Goal: Task Accomplishment & Management: Complete application form

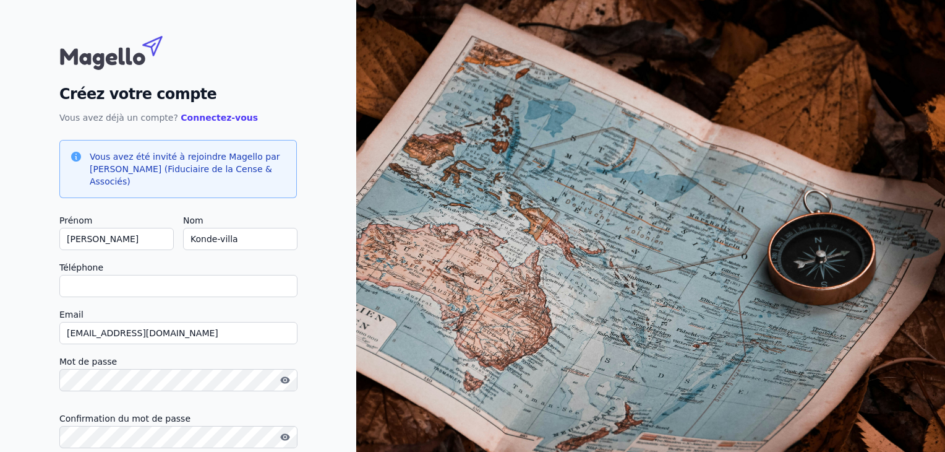
click at [205, 289] on input "Téléphone" at bounding box center [178, 286] width 238 height 22
type input "[PHONE_NUMBER]"
click at [184, 379] on body "Créez votre compte Vous avez déjà un compte? Connectez-vous Vous avez été invit…" at bounding box center [472, 271] width 945 height 542
click at [288, 376] on icon "button" at bounding box center [285, 380] width 10 height 10
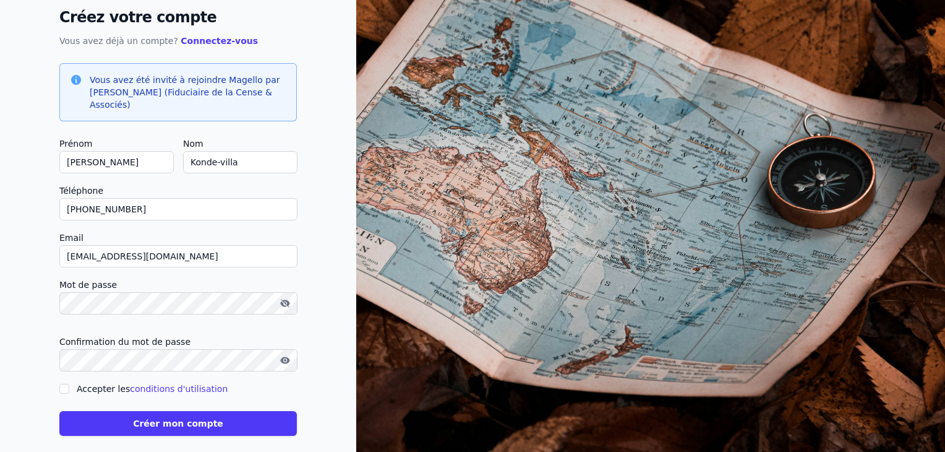
scroll to position [90, 0]
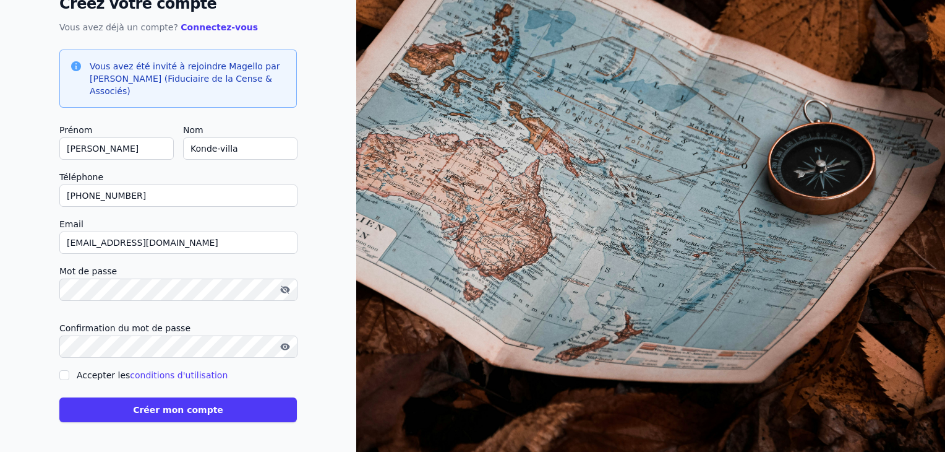
click at [62, 370] on input "Accepter les conditions d'utilisation" at bounding box center [64, 375] width 10 height 10
checkbox input "true"
click at [166, 411] on button "Créer mon compte" at bounding box center [178, 409] width 238 height 25
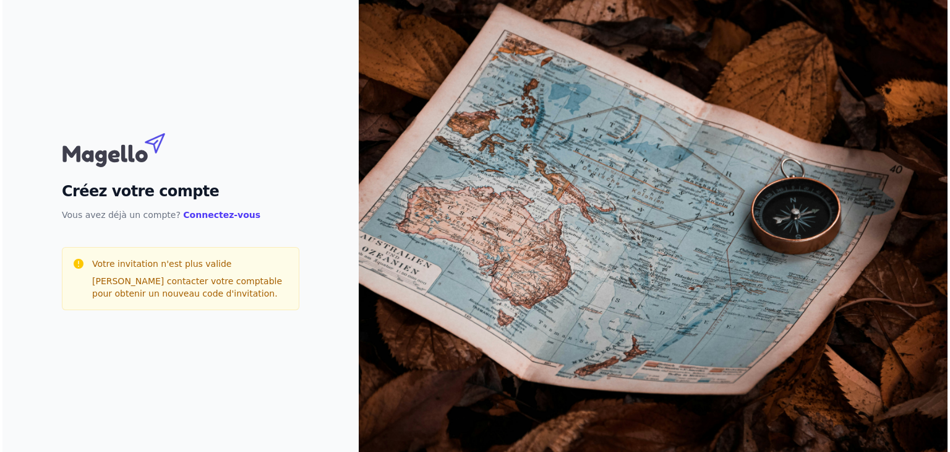
scroll to position [0, 0]
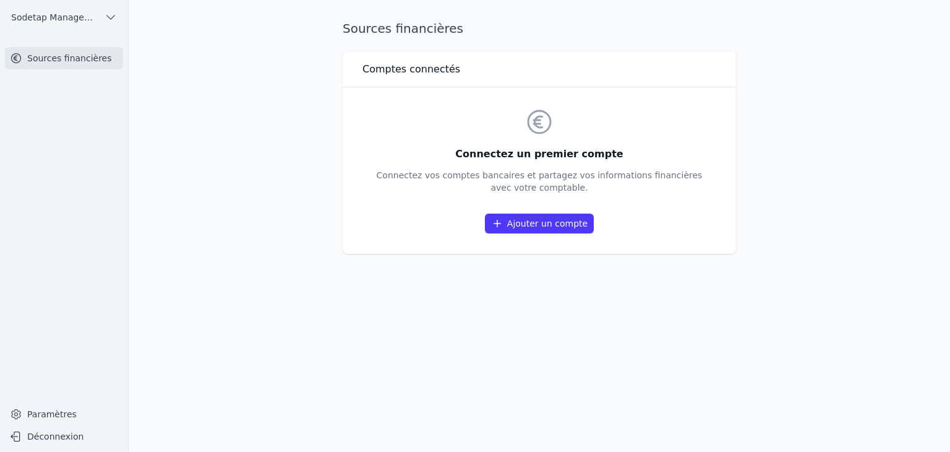
click at [550, 220] on link "Ajouter un compte" at bounding box center [539, 223] width 109 height 20
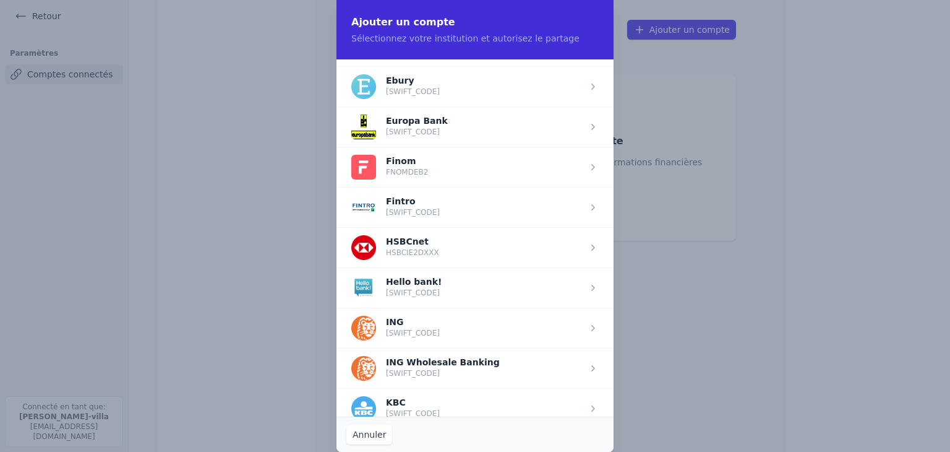
scroll to position [728, 0]
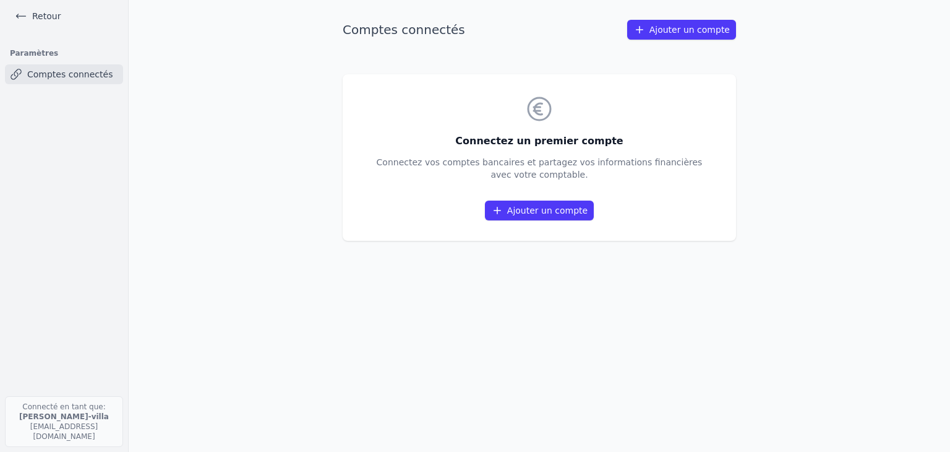
click at [684, 27] on link "Ajouter un compte" at bounding box center [681, 30] width 109 height 20
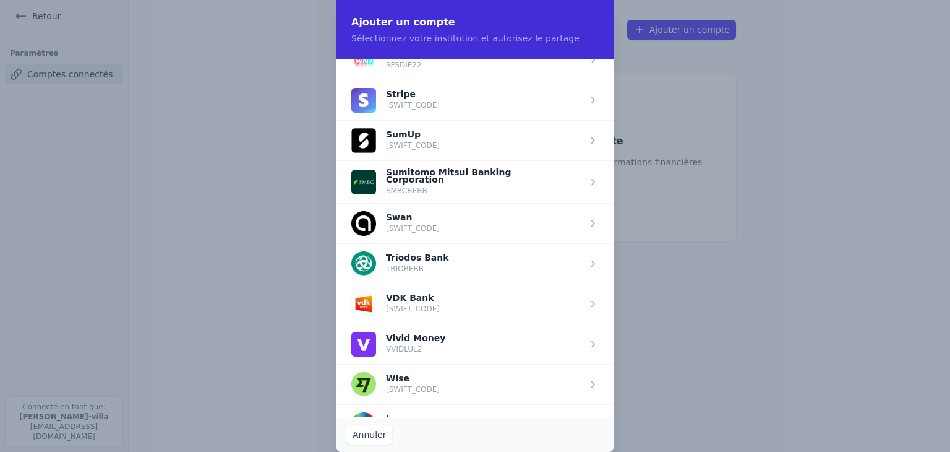
scroll to position [1647, 0]
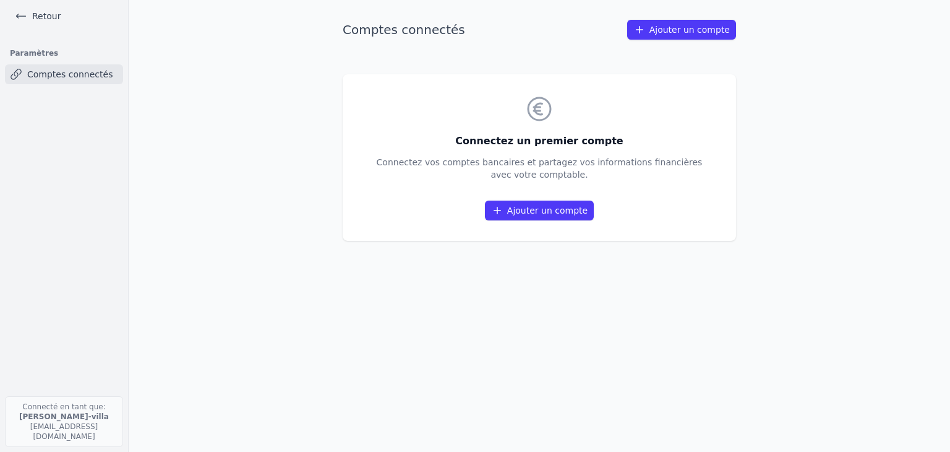
click at [25, 11] on icon at bounding box center [21, 16] width 12 height 12
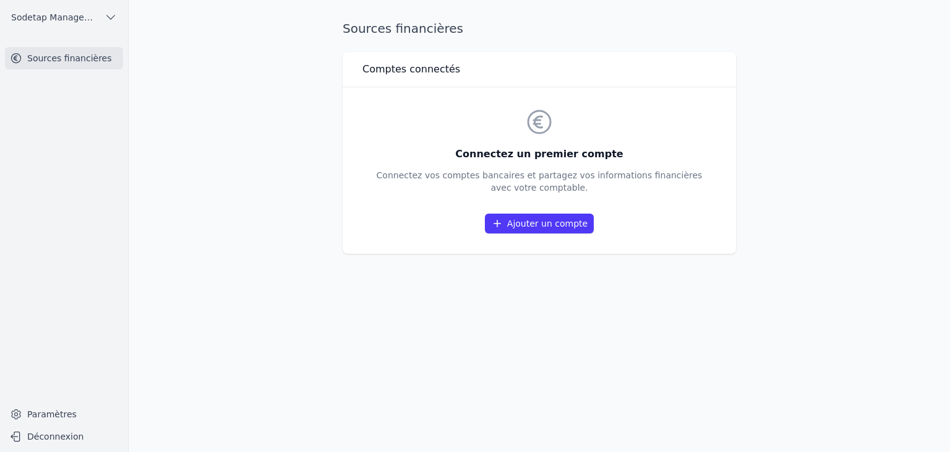
click at [113, 14] on icon "button" at bounding box center [111, 17] width 12 height 12
click at [69, 56] on link "Sodetap Management SRL" at bounding box center [61, 44] width 118 height 25
